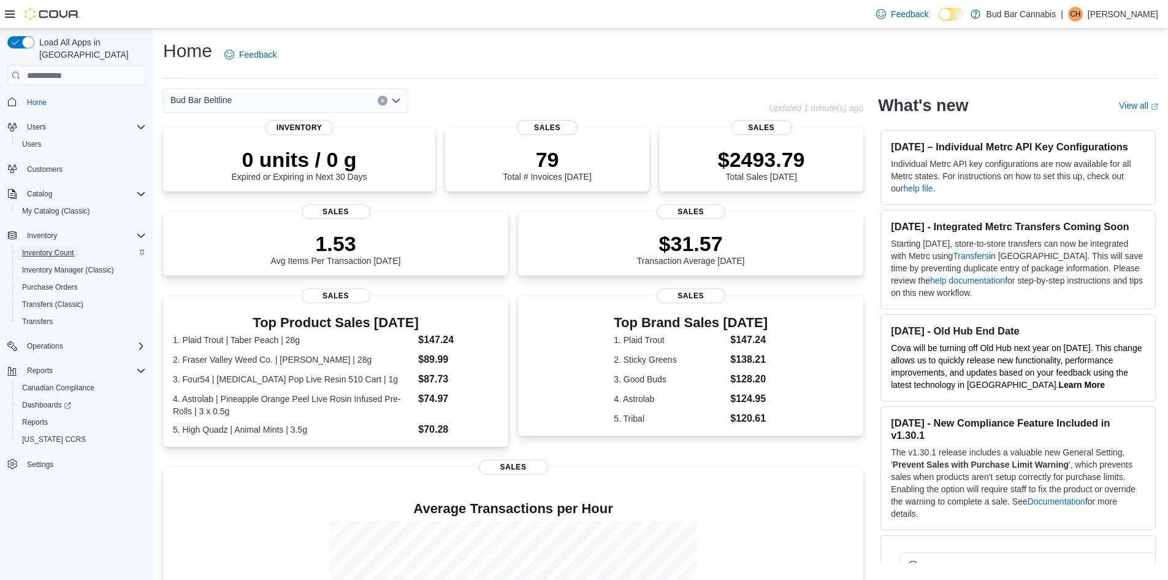
click at [63, 248] on span "Inventory Count" at bounding box center [48, 253] width 52 height 10
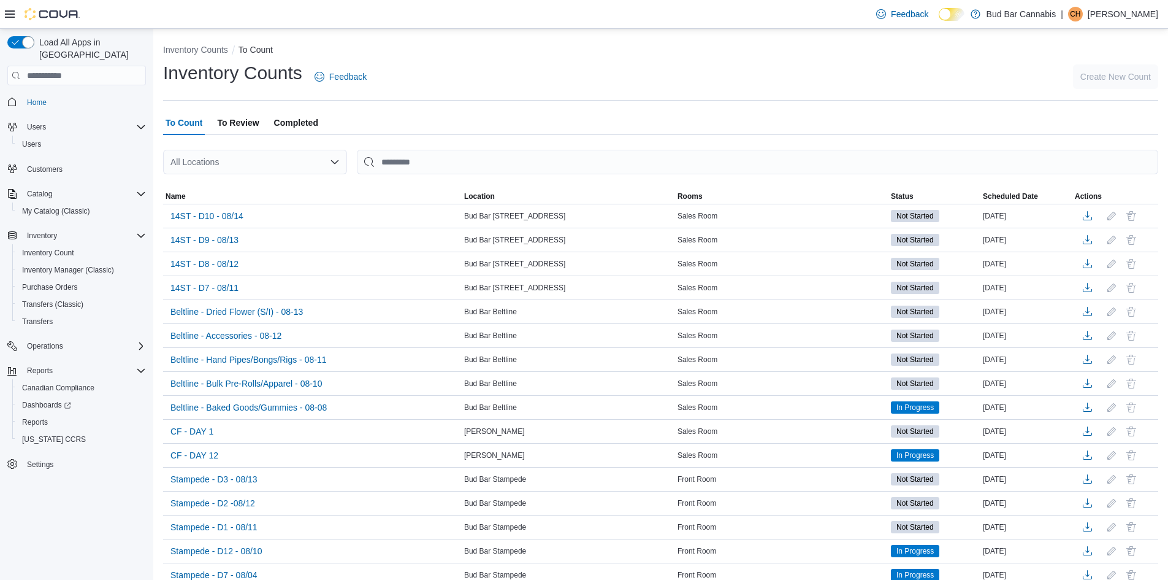
click at [256, 162] on div "All Locations" at bounding box center [255, 162] width 184 height 25
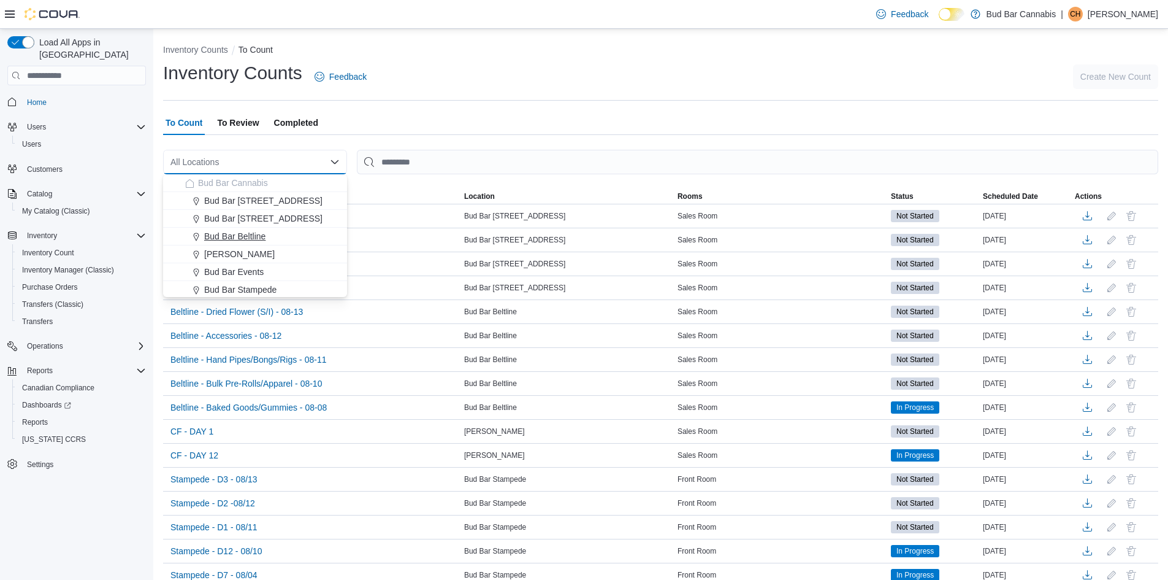
click at [248, 229] on button "Bud Bar Beltline" at bounding box center [255, 237] width 184 height 18
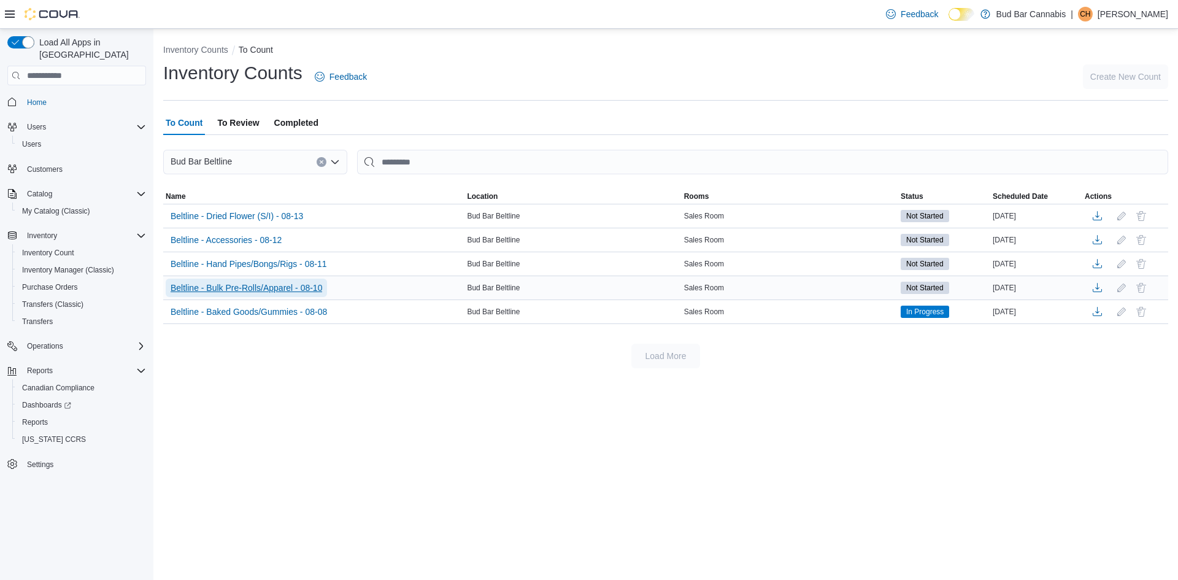
click at [288, 289] on span "Beltline - Bulk Pre-Rolls/Apparel - 08-10" at bounding box center [247, 288] width 152 height 12
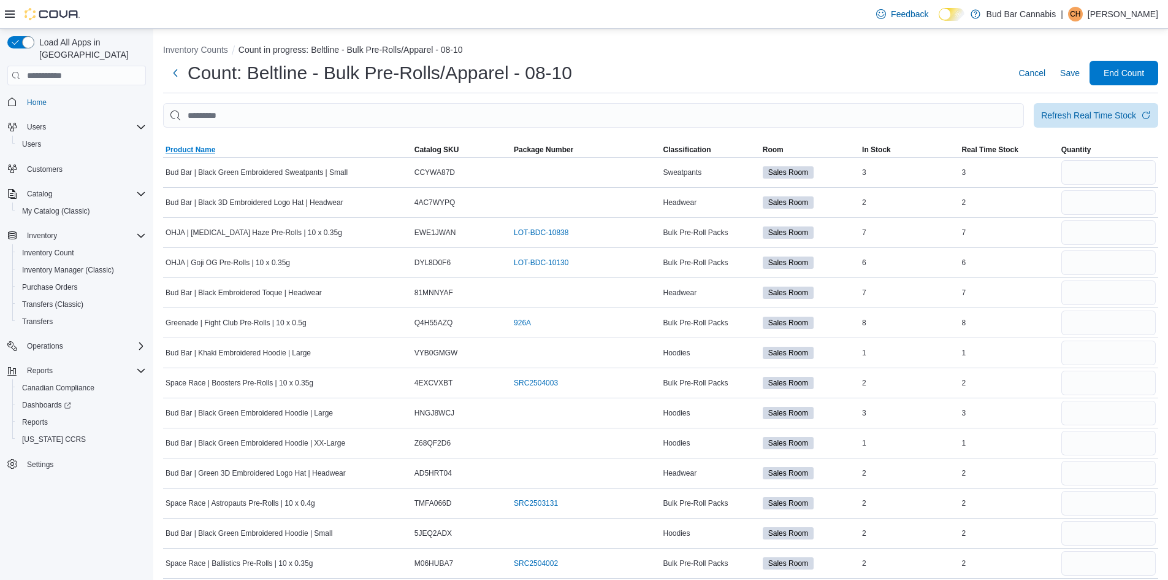
click at [211, 144] on span "Product Name" at bounding box center [287, 149] width 249 height 15
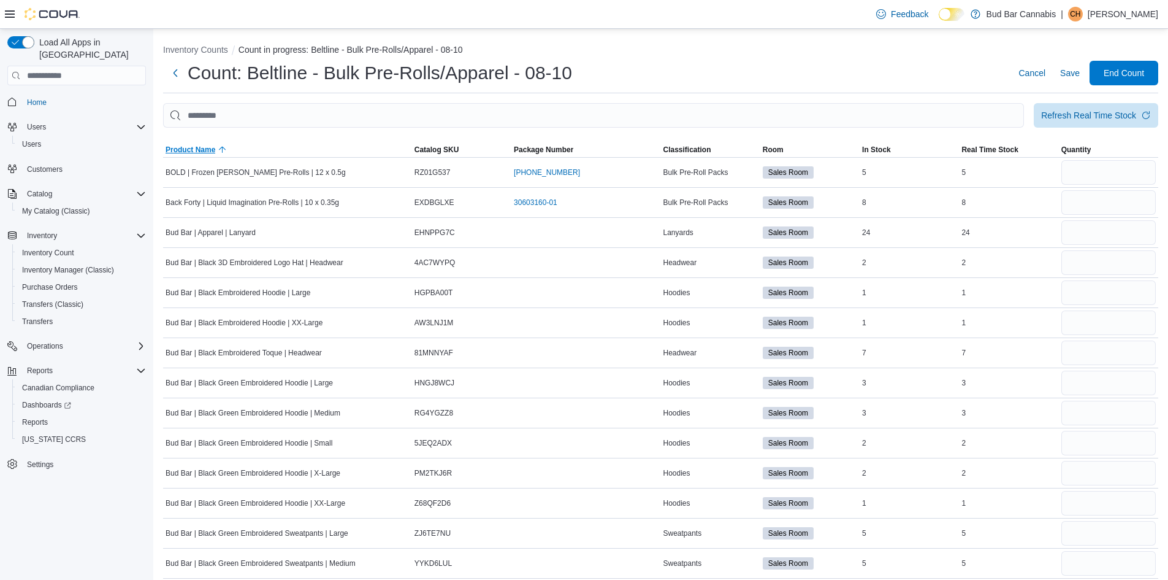
click at [211, 144] on span "Product Name" at bounding box center [287, 149] width 249 height 15
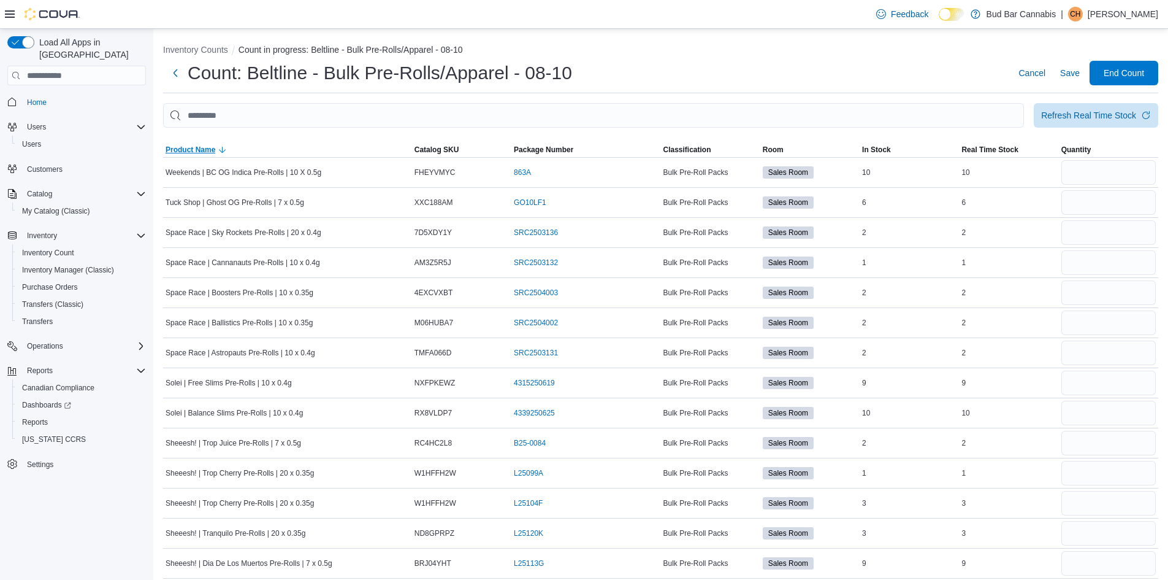
click at [211, 144] on span "Product Name" at bounding box center [287, 149] width 249 height 15
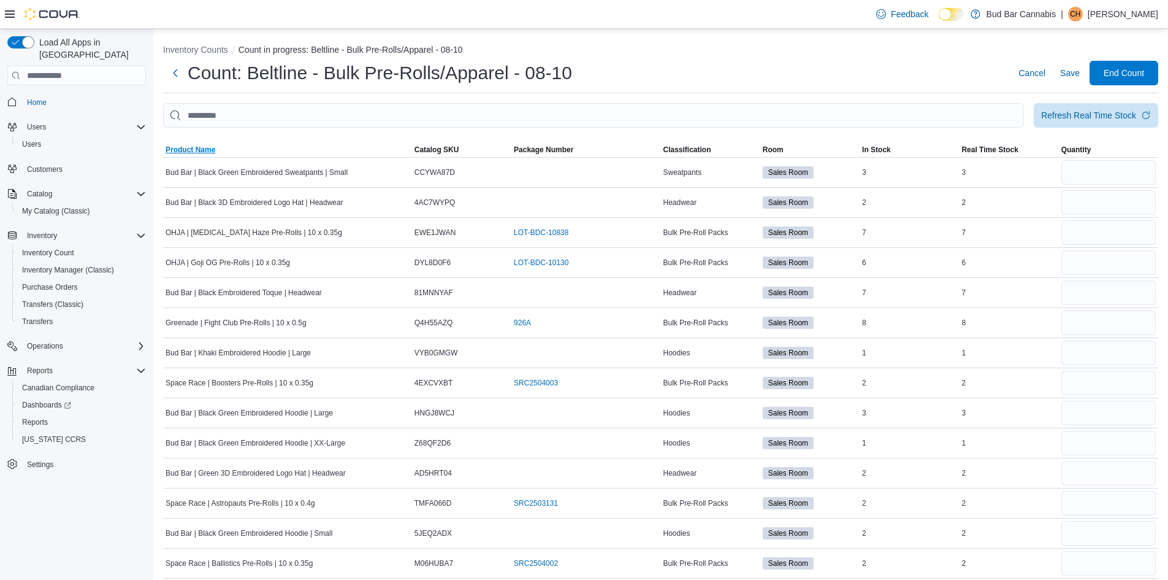
click at [198, 148] on span "Product Name" at bounding box center [191, 150] width 50 height 10
